Goal: Task Accomplishment & Management: Manage account settings

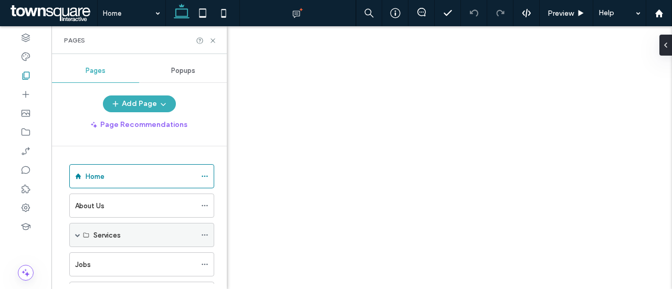
click at [206, 231] on icon at bounding box center [204, 234] width 7 height 7
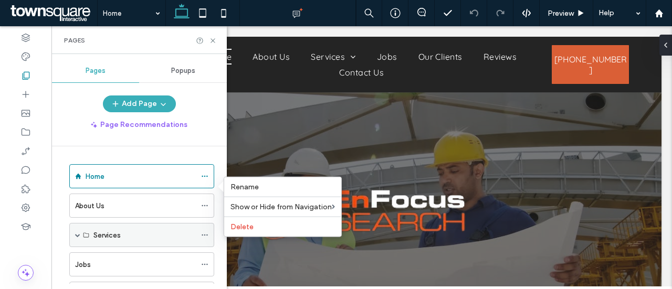
scroll to position [49, 0]
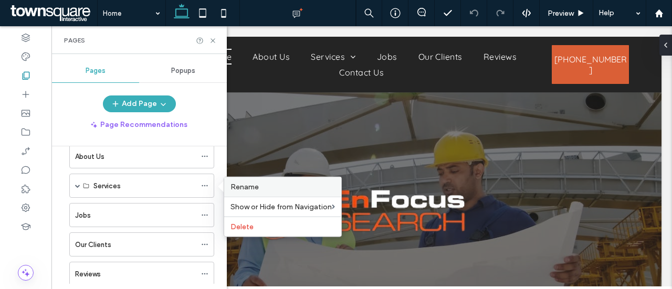
click at [250, 187] on span "Rename" at bounding box center [244, 187] width 28 height 9
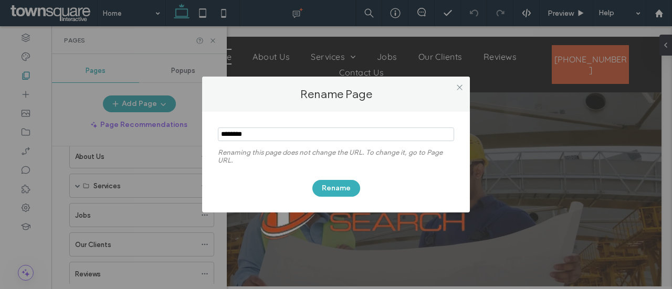
click at [325, 133] on input "notEmpty" at bounding box center [336, 135] width 236 height 14
type input "**********"
click at [340, 185] on button "Rename" at bounding box center [336, 188] width 48 height 17
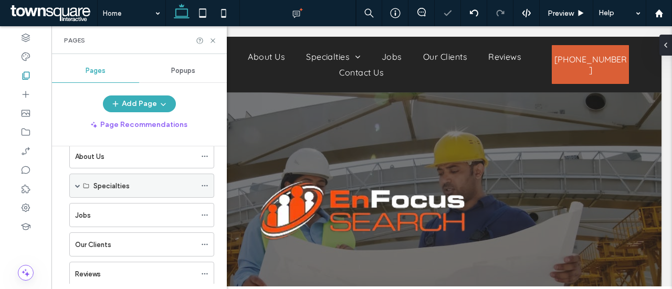
click at [206, 185] on icon at bounding box center [204, 185] width 7 height 7
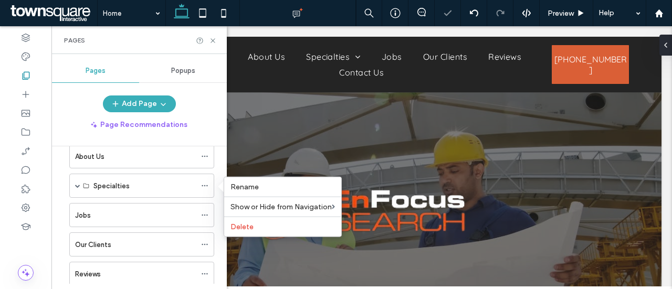
click at [217, 47] on div "Pages" at bounding box center [138, 40] width 175 height 28
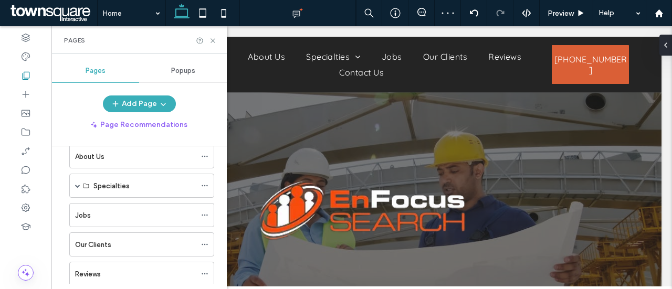
scroll to position [0, 0]
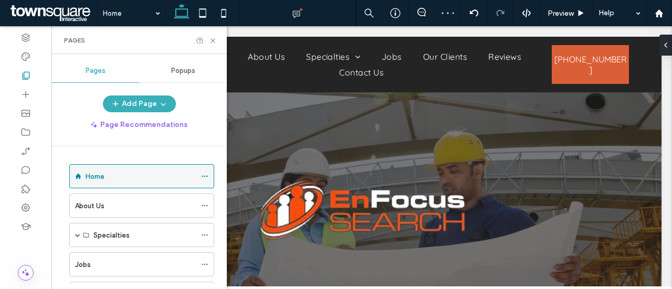
click at [120, 174] on div "Home" at bounding box center [141, 176] width 110 height 11
click at [211, 44] on icon at bounding box center [213, 41] width 8 height 8
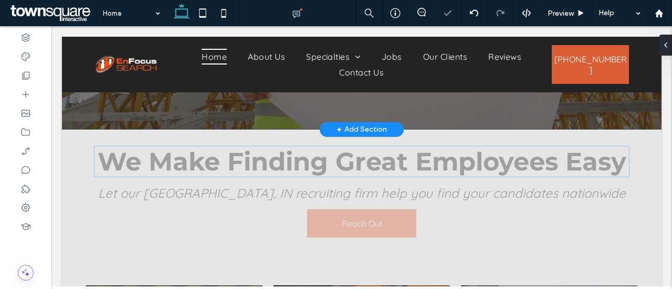
scroll to position [199, 0]
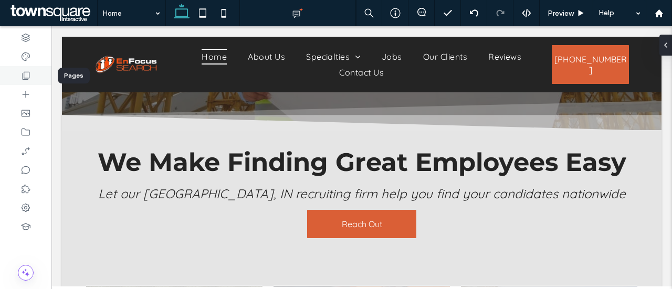
click at [28, 74] on icon at bounding box center [25, 75] width 10 height 10
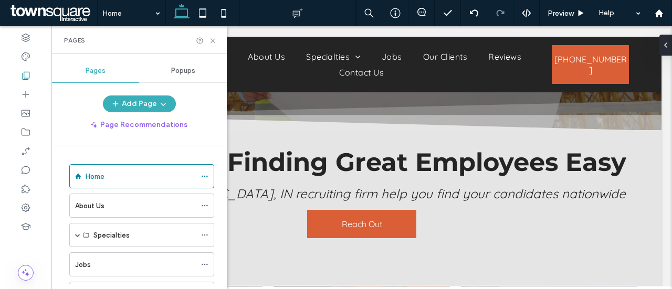
scroll to position [133, 0]
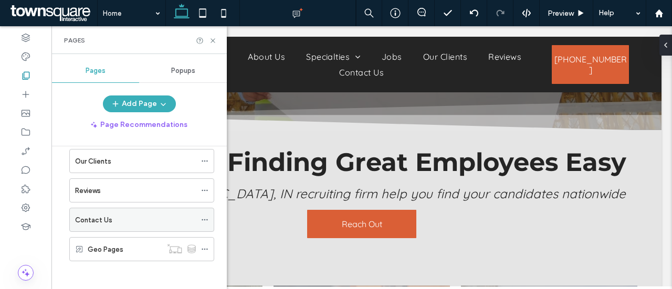
click at [128, 216] on div "Contact Us" at bounding box center [135, 220] width 121 height 11
click at [214, 40] on icon at bounding box center [213, 41] width 8 height 8
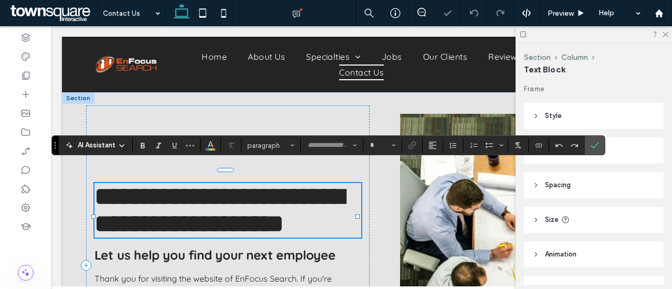
click at [187, 184] on span "**********" at bounding box center [218, 210] width 249 height 52
type input "**********"
type input "**"
click at [587, 145] on label "Confirm" at bounding box center [595, 145] width 16 height 19
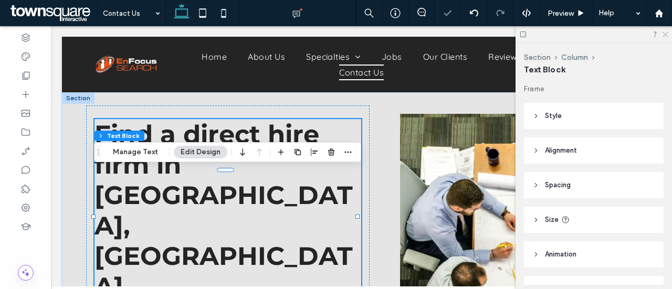
click at [664, 33] on icon at bounding box center [664, 33] width 7 height 7
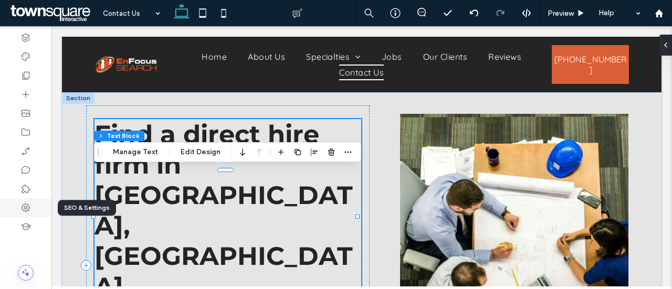
click at [23, 211] on icon at bounding box center [25, 208] width 10 height 10
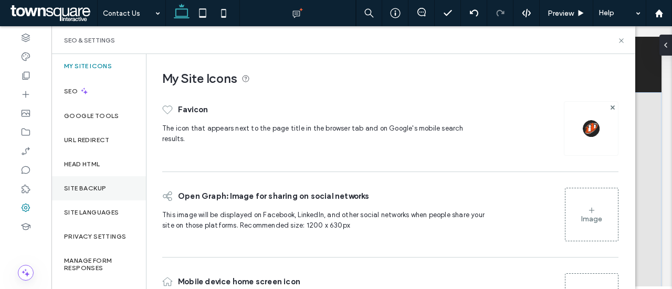
click at [87, 190] on label "Site Backup" at bounding box center [85, 188] width 42 height 7
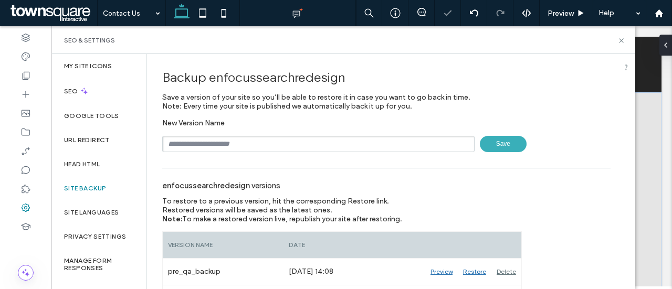
click at [198, 146] on input "text" at bounding box center [318, 144] width 312 height 16
type input "****"
click at [506, 144] on span "Save" at bounding box center [503, 144] width 47 height 16
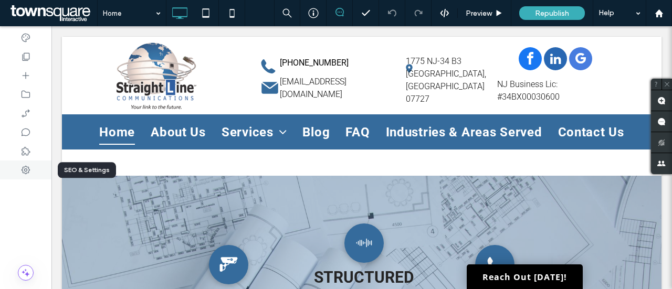
click at [24, 169] on use at bounding box center [26, 170] width 8 height 8
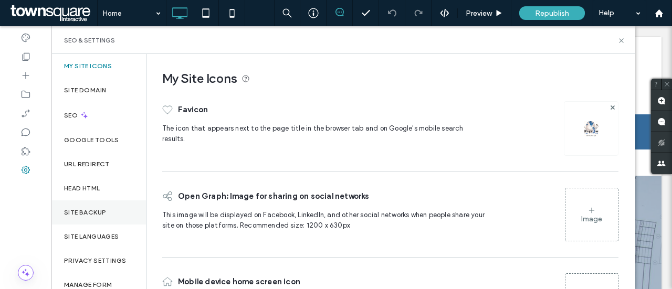
click at [94, 214] on label "Site Backup" at bounding box center [85, 212] width 42 height 7
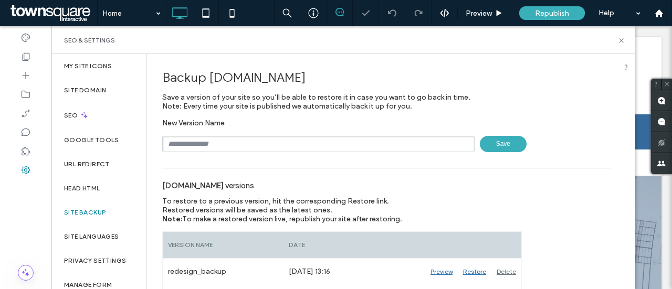
click at [229, 145] on input "text" at bounding box center [318, 144] width 312 height 16
type input "****"
click at [486, 143] on span "Save" at bounding box center [503, 144] width 47 height 16
